Goal: Transaction & Acquisition: Purchase product/service

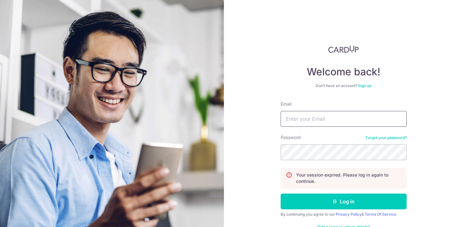
click at [364, 117] on input "Email" at bounding box center [344, 119] width 126 height 16
type input "capacious.co@gmail.com"
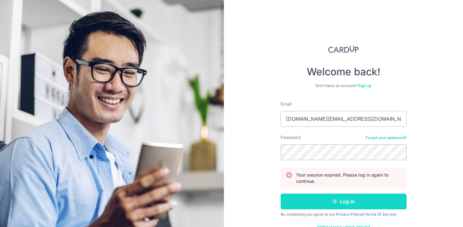
click at [322, 199] on button "Log in" at bounding box center [344, 201] width 126 height 16
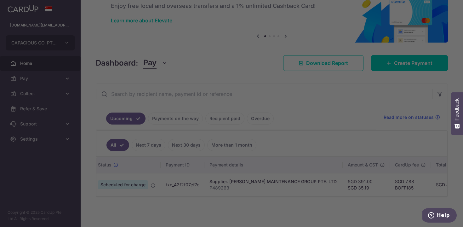
scroll to position [0, 27]
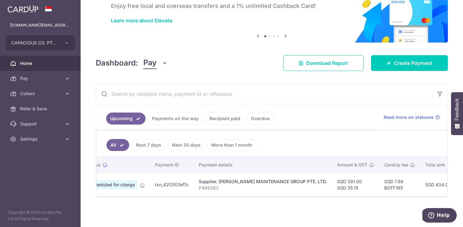
click at [379, 189] on td "SGD 7.88 BOFF185" at bounding box center [399, 184] width 41 height 23
copy td "BOFF185"
click at [222, 116] on link "Recipient paid" at bounding box center [224, 118] width 39 height 12
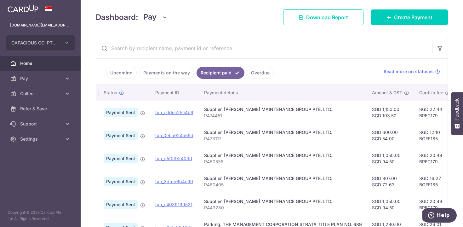
scroll to position [0, 0]
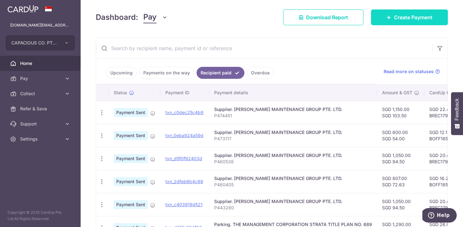
click at [397, 20] on span "Create Payment" at bounding box center [413, 18] width 38 height 8
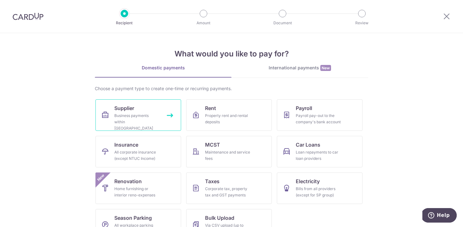
click at [114, 119] on div "Business payments within Singapore" at bounding box center [136, 121] width 45 height 19
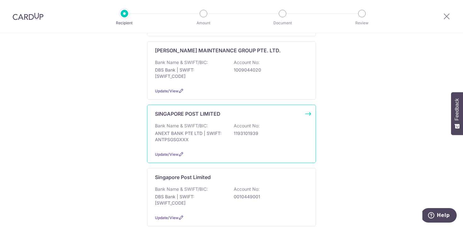
scroll to position [156, 0]
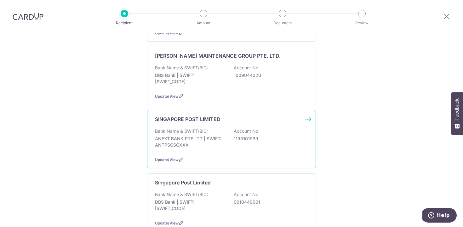
click at [206, 75] on p "DBS Bank | SWIFT: DBSSSGSGXXX" at bounding box center [190, 78] width 71 height 13
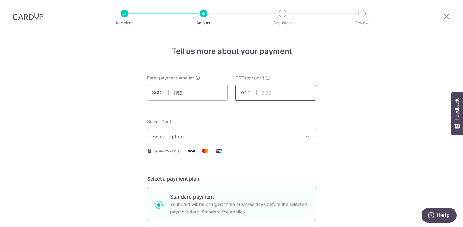
type input "1,150.00"
type input "103.50"
click at [200, 143] on button "Select option" at bounding box center [231, 136] width 169 height 16
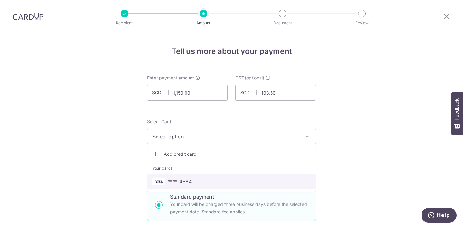
click at [185, 181] on span "**** 4584" at bounding box center [179, 182] width 24 height 8
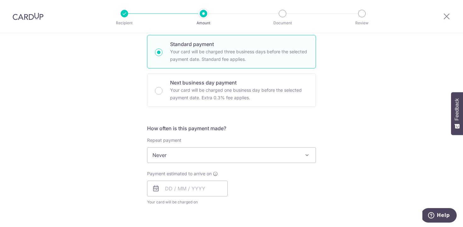
scroll to position [154, 0]
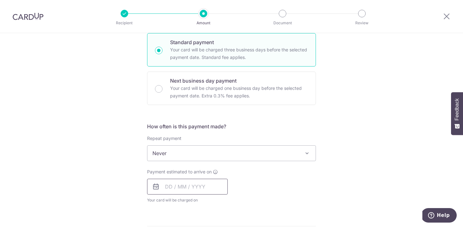
click at [185, 181] on input "text" at bounding box center [187, 187] width 81 height 16
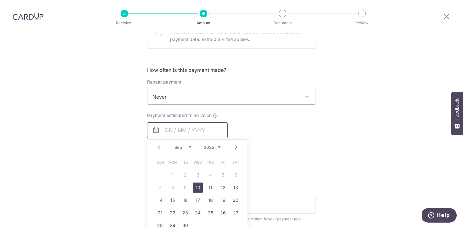
scroll to position [237, 0]
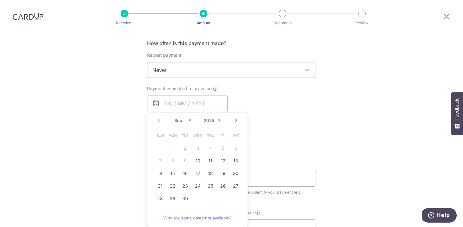
click at [188, 197] on link "30" at bounding box center [185, 198] width 10 height 10
type input "[DATE]"
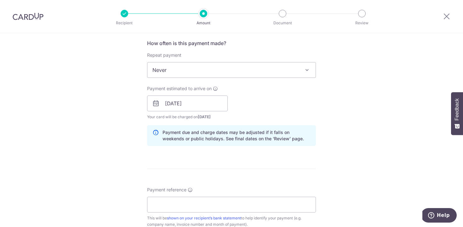
scroll to position [285, 0]
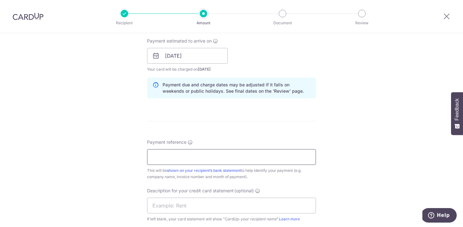
click at [247, 157] on input "Payment reference" at bounding box center [231, 157] width 169 height 16
paste input "P492498"
type input "P492498"
click at [188, 207] on input "text" at bounding box center [231, 205] width 169 height 16
paste input "BOFF185"
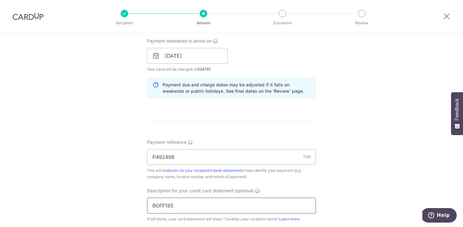
type input "BOFF185"
click at [111, 112] on div "Tell us more about your payment Enter payment amount SGD 1,150.00 1150.00 GST (…" at bounding box center [231, 67] width 463 height 638
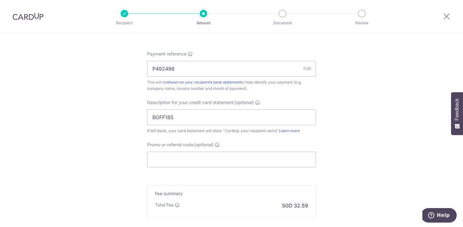
scroll to position [405, 0]
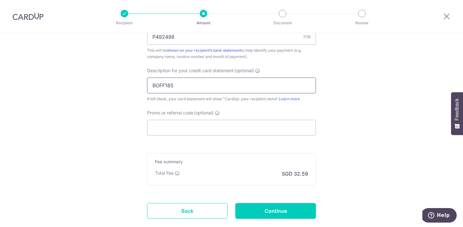
click at [160, 89] on input "BOFF185" at bounding box center [231, 85] width 169 height 16
click at [165, 131] on input "Promo or referral code (optional)" at bounding box center [231, 128] width 169 height 16
paste input "BOFF185"
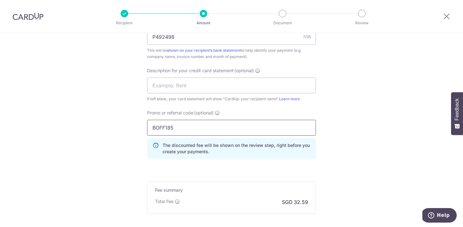
type input "BOFF185"
click at [215, 163] on div "Promo or referral code (optional) BOFF185 The discounted fee will be shown on t…" at bounding box center [231, 137] width 176 height 54
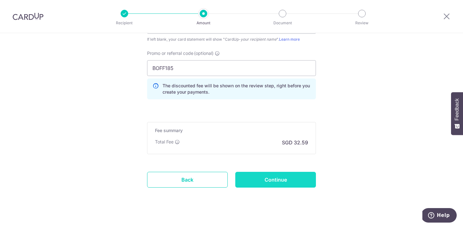
click at [257, 179] on input "Continue" at bounding box center [275, 180] width 81 height 16
type input "Create Schedule"
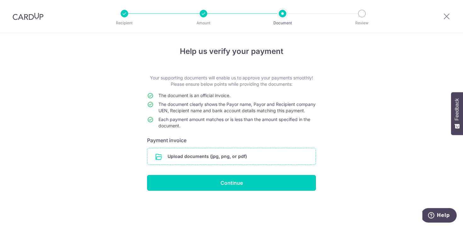
click at [233, 164] on input "file" at bounding box center [231, 156] width 168 height 16
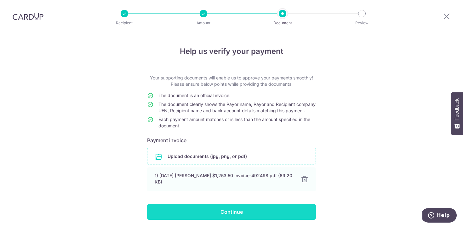
click at [233, 212] on input "Continue" at bounding box center [231, 212] width 169 height 16
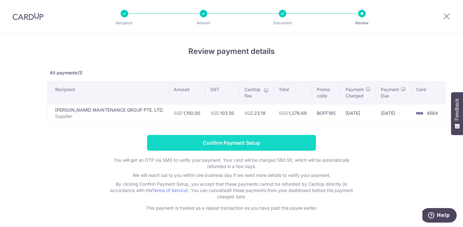
click at [298, 143] on input "Confirm Payment Setup" at bounding box center [231, 143] width 169 height 16
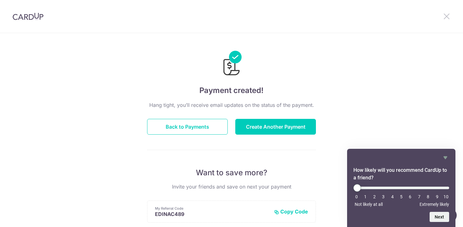
click at [448, 17] on icon at bounding box center [447, 16] width 8 height 8
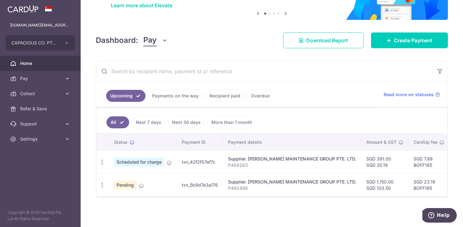
scroll to position [54, 0]
